Goal: Task Accomplishment & Management: Use online tool/utility

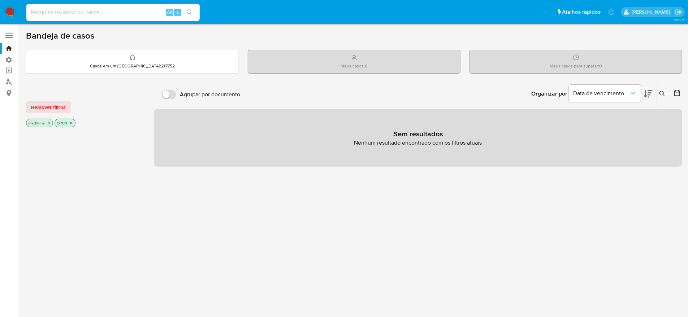
click at [6, 36] on span at bounding box center [8, 35] width 7 height 1
click at [0, 0] on input "checkbox" at bounding box center [0, 0] width 0 height 0
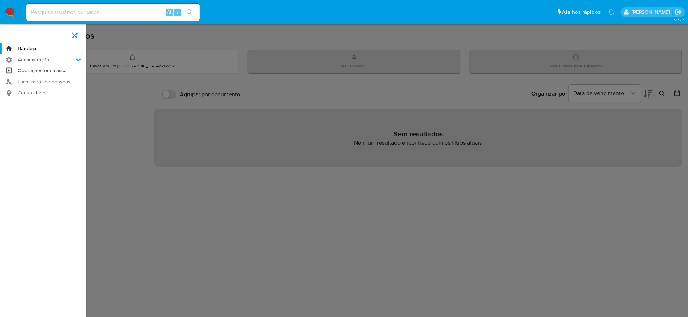
click at [27, 69] on link "Operações em massa" at bounding box center [43, 70] width 86 height 11
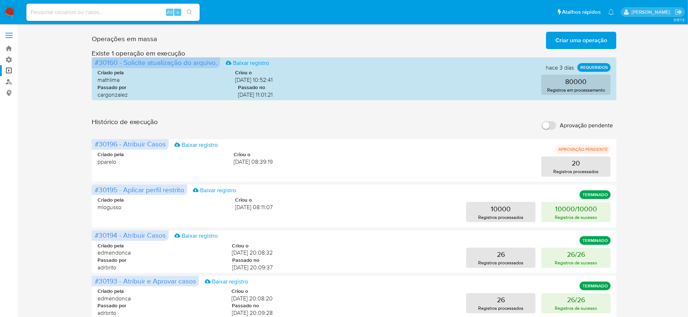
click at [547, 121] on input "Aprovação pendente" at bounding box center [549, 125] width 14 height 9
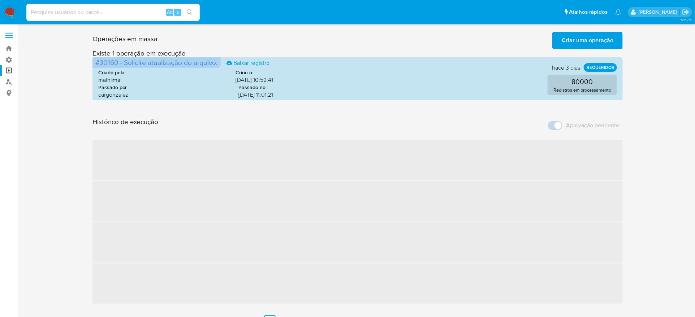
click at [562, 118] on label "Aprovação pendente" at bounding box center [583, 126] width 78 height 16
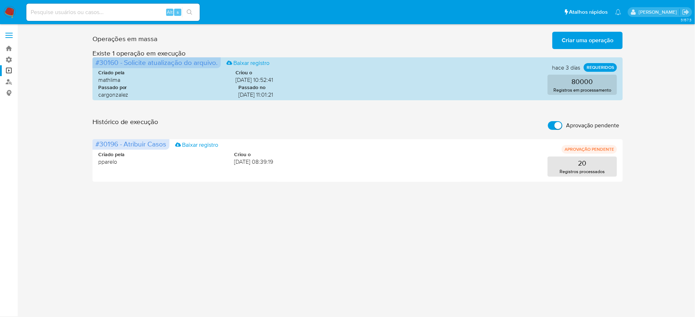
click at [557, 121] on input "Aprovação pendente" at bounding box center [555, 125] width 14 height 9
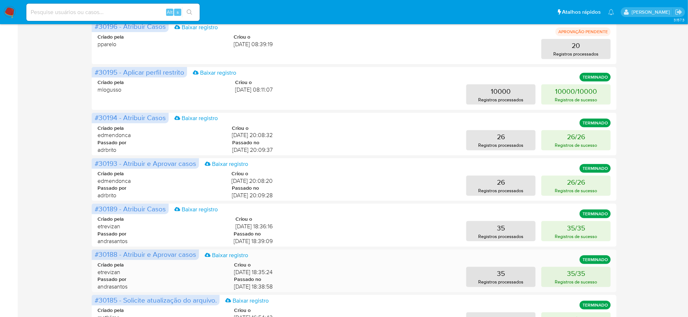
scroll to position [135, 0]
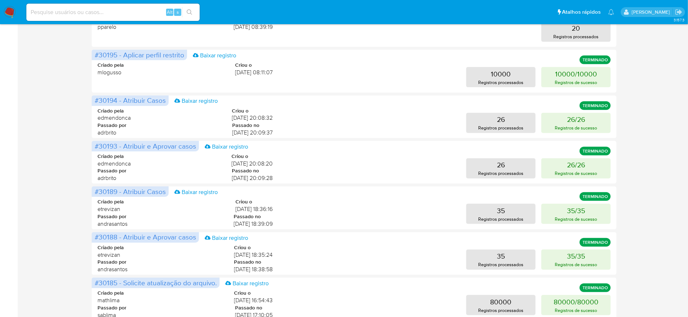
drag, startPoint x: 113, startPoint y: 238, endPoint x: 400, endPoint y: 247, distance: 286.5
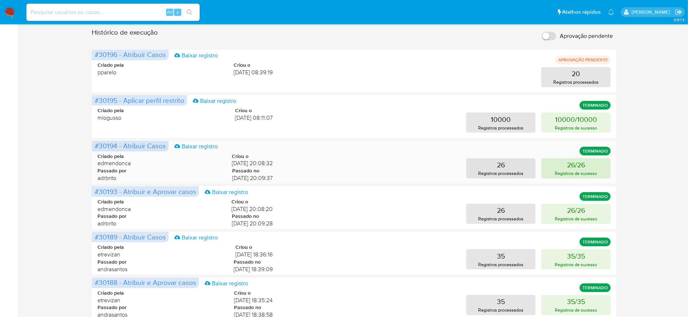
scroll to position [172, 0]
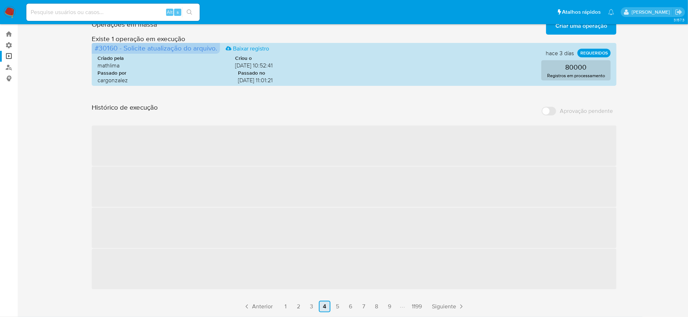
scroll to position [0, 0]
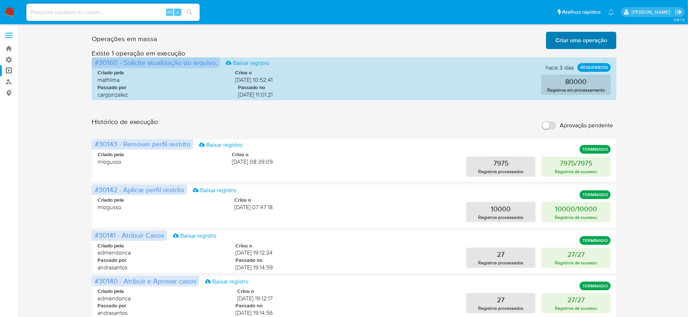
click at [561, 46] on span "Criar uma operação" at bounding box center [581, 41] width 52 height 16
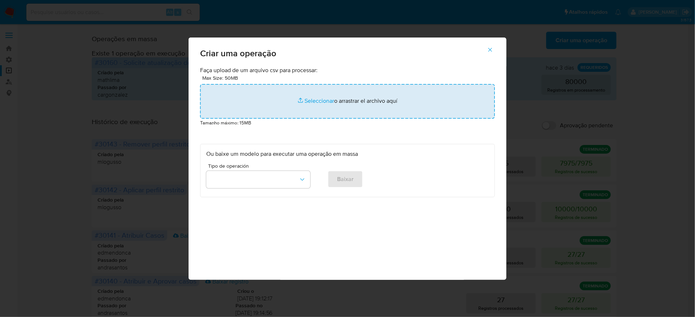
click at [324, 119] on input "file" at bounding box center [347, 101] width 295 height 35
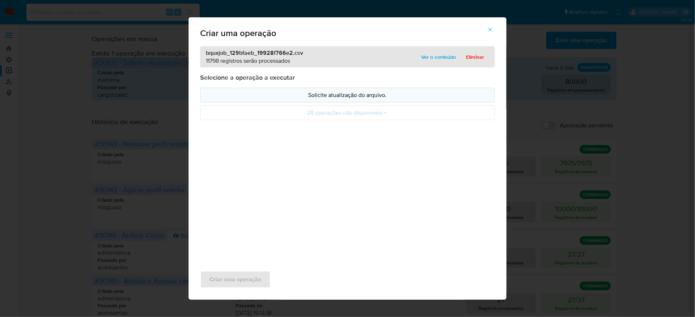
click at [396, 99] on p "Solicite atualização do arquivo." at bounding box center [347, 95] width 282 height 8
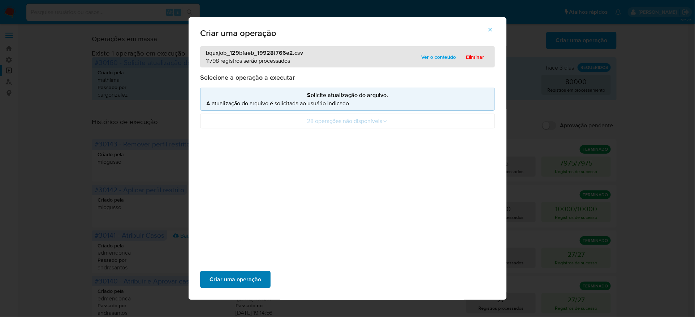
click at [261, 272] on span "Criar uma operação" at bounding box center [235, 280] width 52 height 16
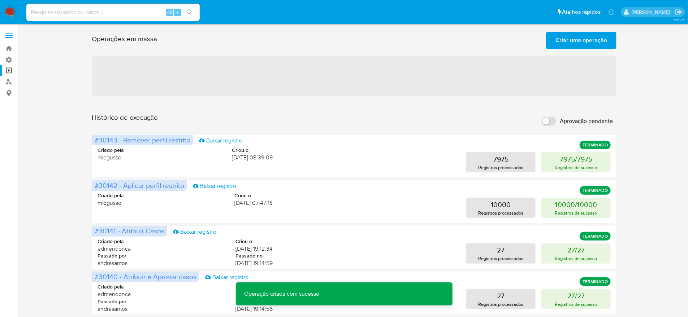
click at [579, 46] on span "Criar uma operação" at bounding box center [581, 41] width 52 height 16
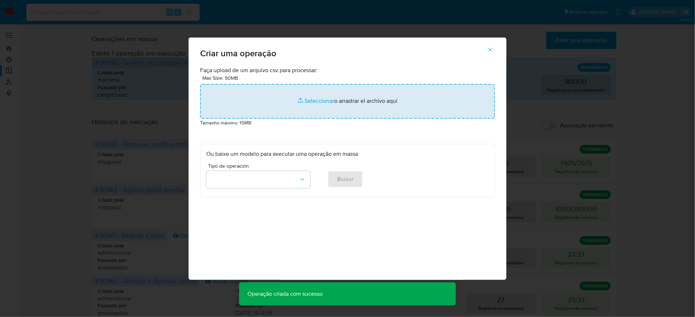
click at [396, 118] on input "file" at bounding box center [347, 101] width 295 height 35
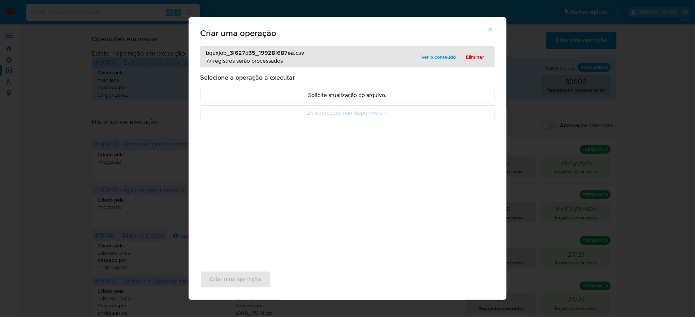
click at [369, 103] on button "Solicite atualização do arquivo." at bounding box center [347, 95] width 295 height 15
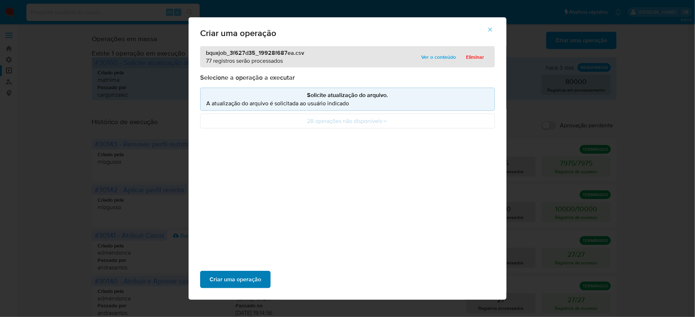
click at [261, 272] on span "Criar uma operação" at bounding box center [235, 280] width 52 height 16
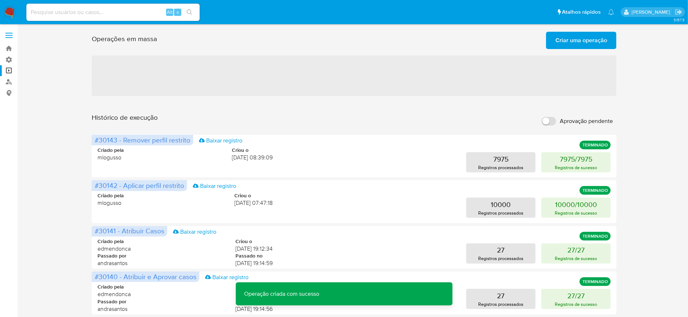
click at [572, 43] on span "Criar uma operação" at bounding box center [581, 41] width 52 height 16
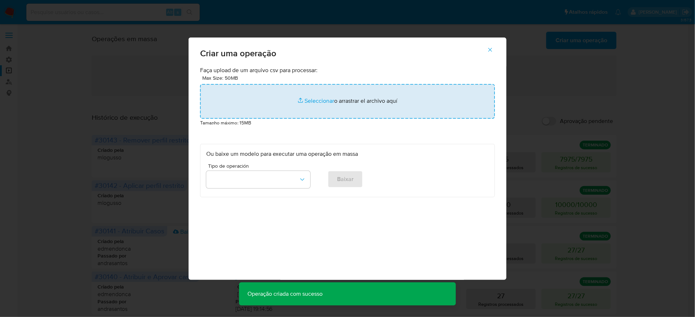
click at [415, 119] on input "file" at bounding box center [347, 101] width 295 height 35
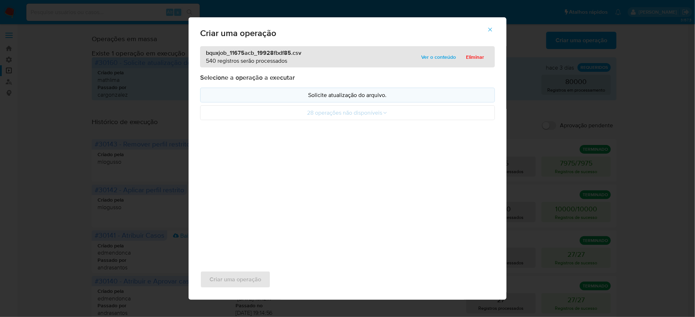
click at [290, 99] on p "Solicite atualização do arquivo." at bounding box center [347, 95] width 282 height 8
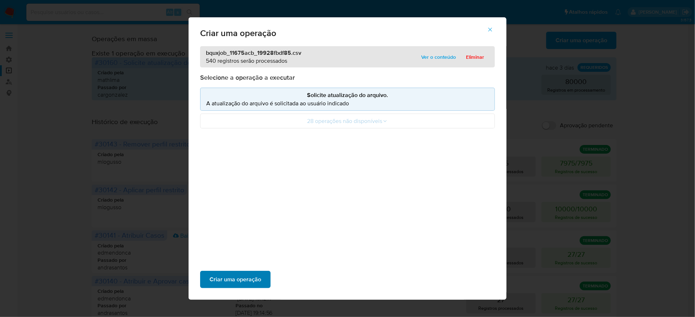
click at [261, 272] on span "Criar uma operação" at bounding box center [235, 280] width 52 height 16
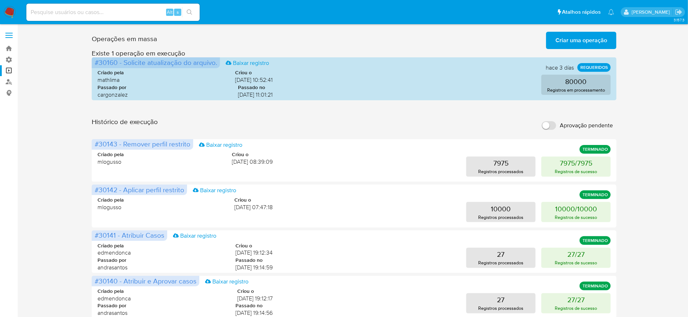
click at [549, 121] on input "Aprovação pendente" at bounding box center [549, 125] width 14 height 9
checkbox input "true"
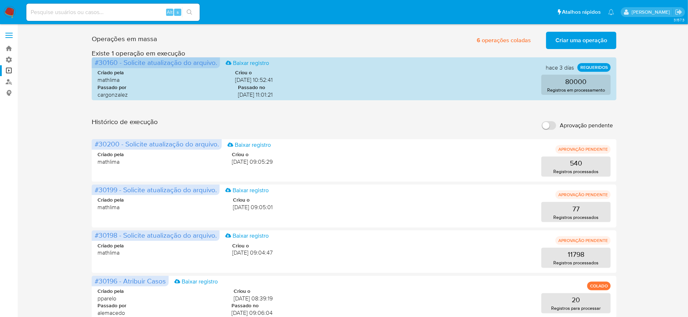
click at [556, 118] on label "Aprovação pendente" at bounding box center [577, 126] width 78 height 16
click at [556, 121] on input "Aprovação pendente" at bounding box center [549, 125] width 14 height 9
checkbox input "true"
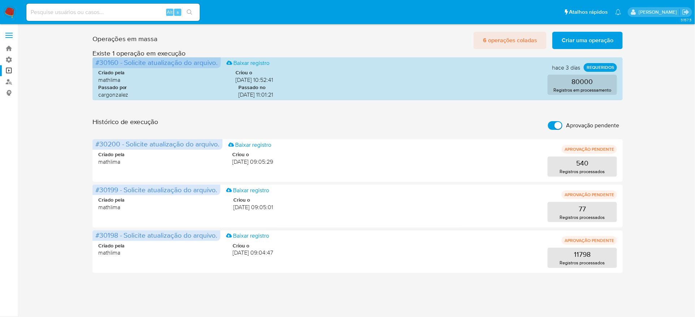
click at [516, 33] on span "6 operações coladas" at bounding box center [510, 41] width 54 height 16
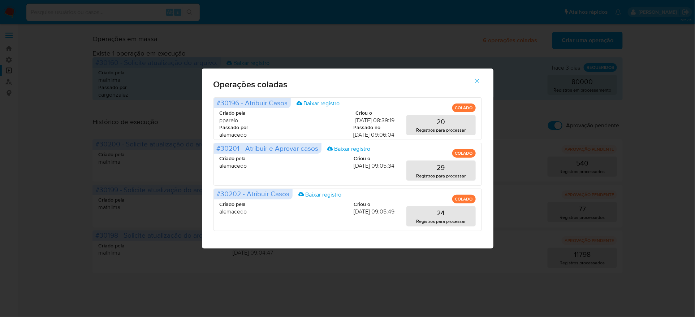
click at [474, 84] on icon "button" at bounding box center [477, 81] width 7 height 7
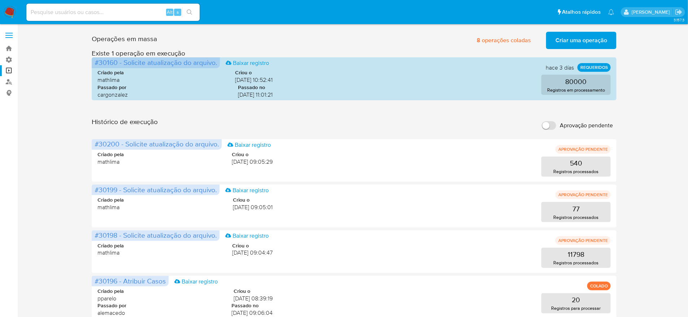
click at [545, 121] on input "Aprovação pendente" at bounding box center [549, 125] width 14 height 9
checkbox input "true"
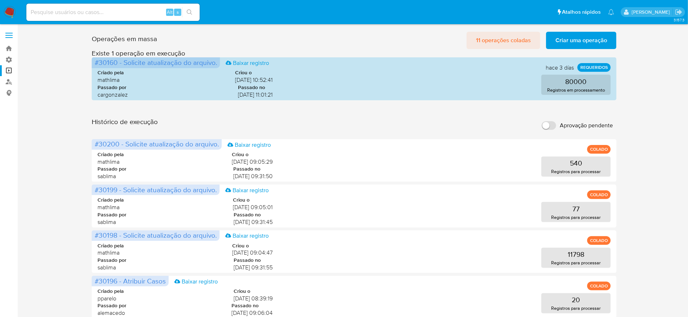
click at [531, 41] on span "11 operações coladas" at bounding box center [503, 41] width 55 height 16
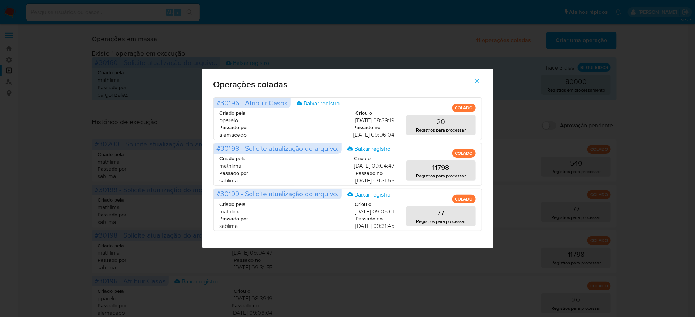
click at [449, 53] on div "Operações coladas #30196 - Atribuir Casos Baixar registro COLADO Criado pela pp…" at bounding box center [347, 158] width 695 height 317
click at [474, 89] on span "button" at bounding box center [477, 81] width 7 height 16
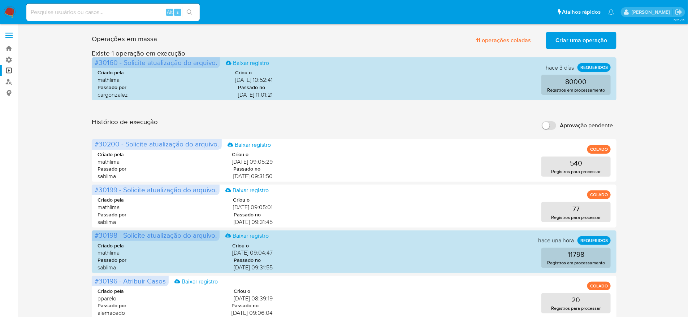
scroll to position [90, 0]
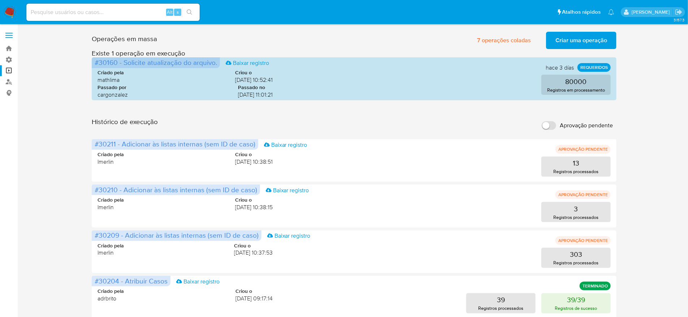
click at [558, 118] on label "Aprovação pendente" at bounding box center [577, 126] width 78 height 16
click at [556, 121] on input "Aprovação pendente" at bounding box center [549, 125] width 14 height 9
checkbox input "true"
